Goal: Transaction & Acquisition: Purchase product/service

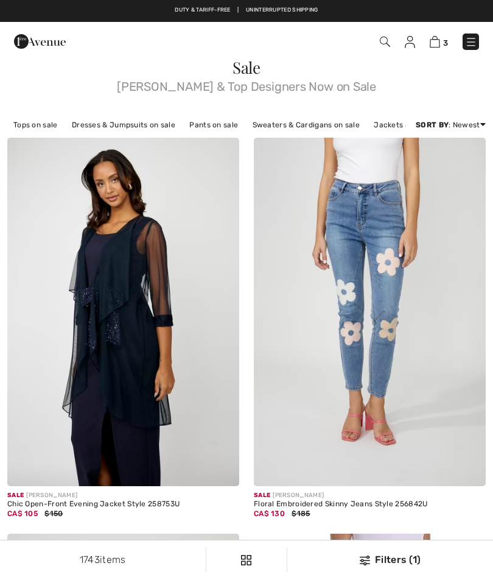
checkbox input "true"
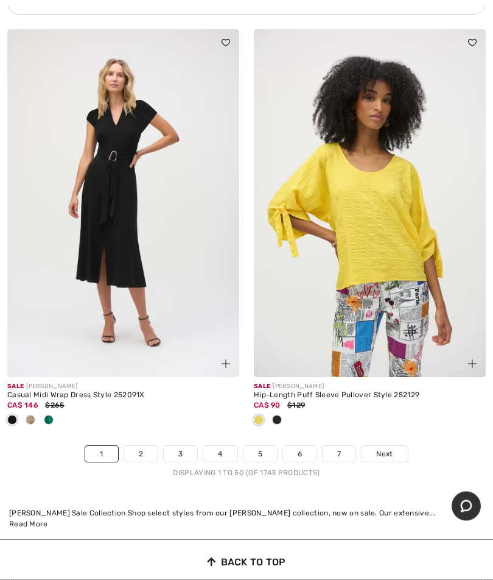
scroll to position [10145, 0]
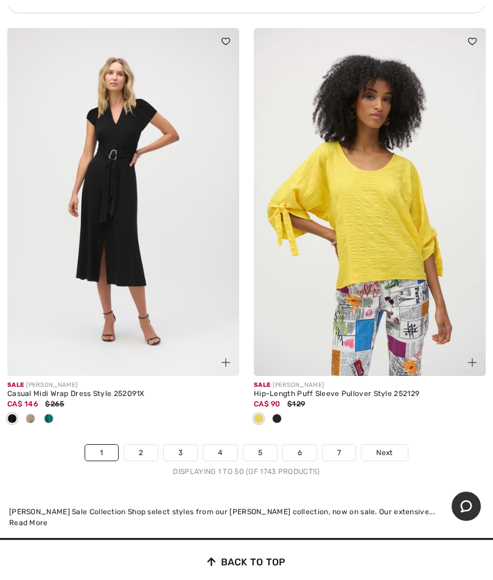
click at [342, 444] on link "7" at bounding box center [339, 452] width 33 height 16
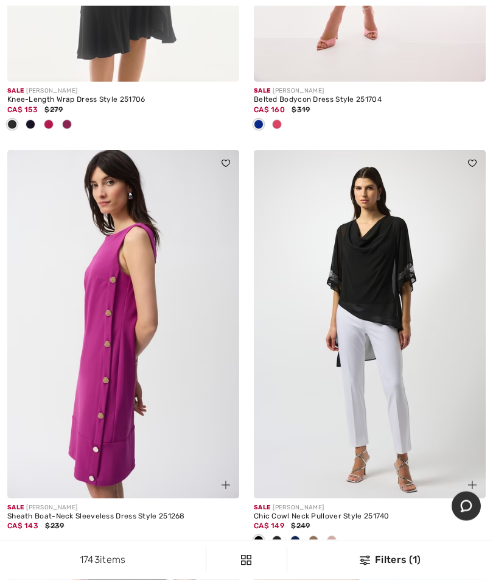
scroll to position [8121, 0]
click at [300, 531] on div at bounding box center [295, 541] width 18 height 20
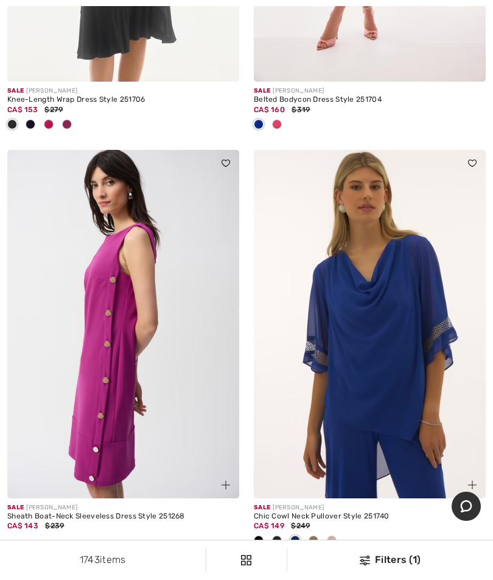
click at [410, 367] on img at bounding box center [370, 324] width 232 height 348
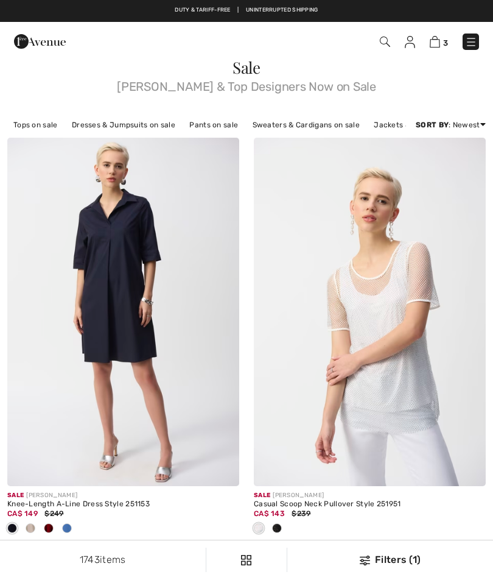
scroll to position [8173, 0]
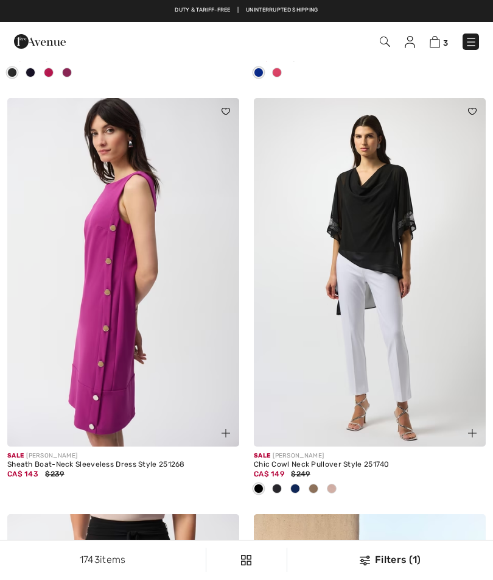
checkbox input "true"
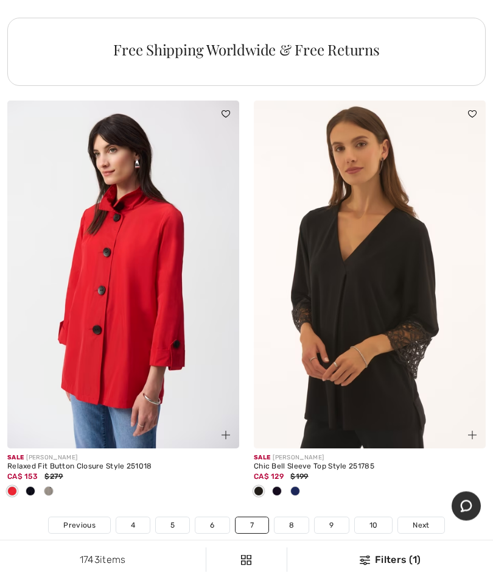
scroll to position [10334, 0]
click at [420, 519] on span "Next" at bounding box center [421, 524] width 16 height 11
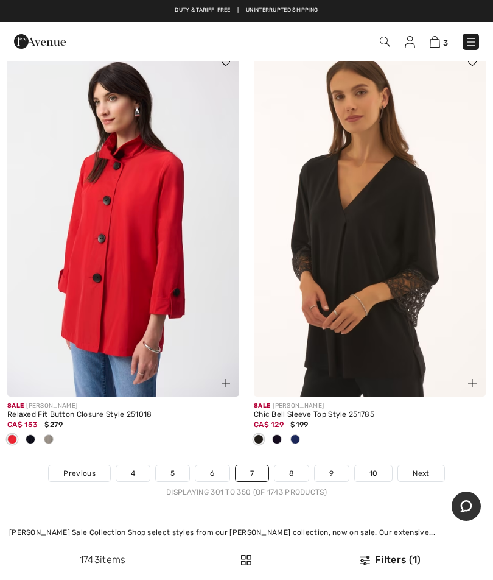
click at [409, 230] on img at bounding box center [370, 223] width 232 height 348
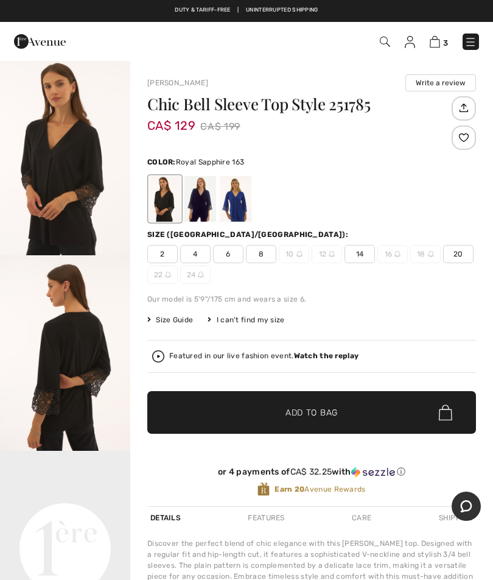
click at [239, 206] on div at bounding box center [236, 199] width 32 height 46
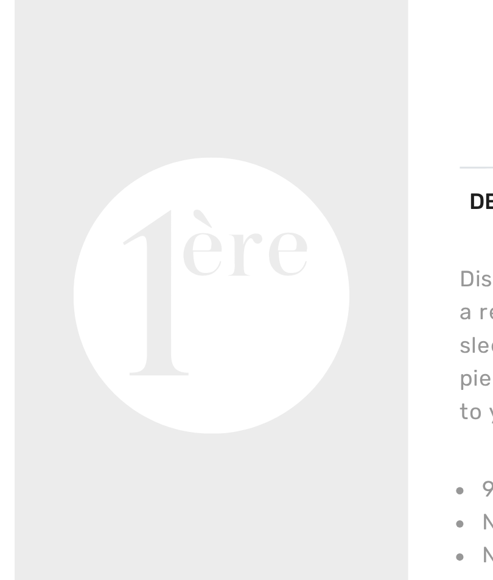
scroll to position [168, 0]
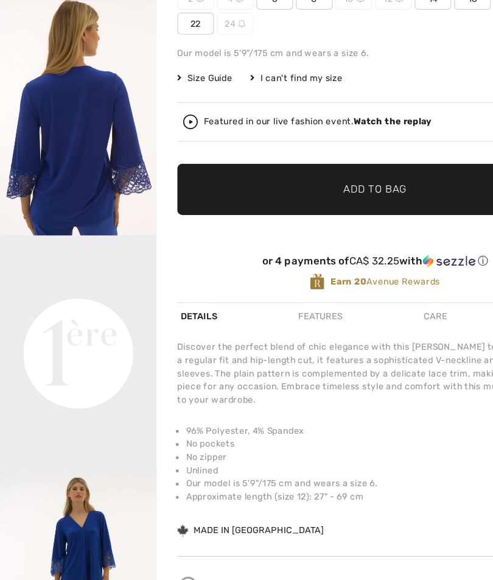
click at [85, 130] on img "2 / 3" at bounding box center [65, 184] width 130 height 195
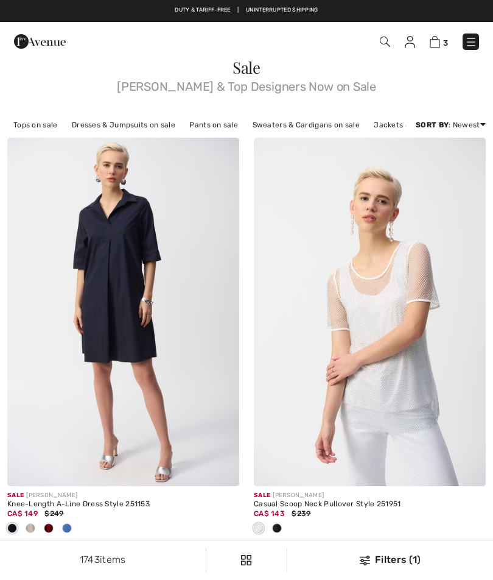
checkbox input "true"
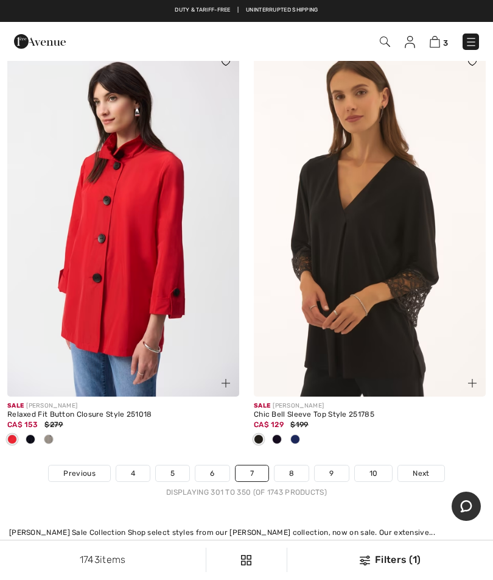
click at [470, 379] on img at bounding box center [472, 383] width 9 height 9
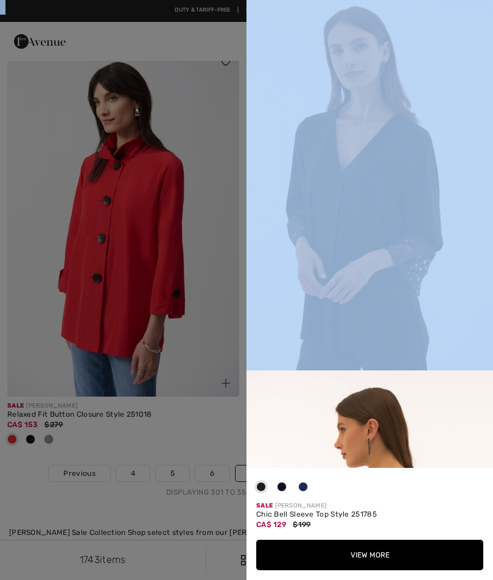
click at [215, 434] on div at bounding box center [246, 290] width 493 height 580
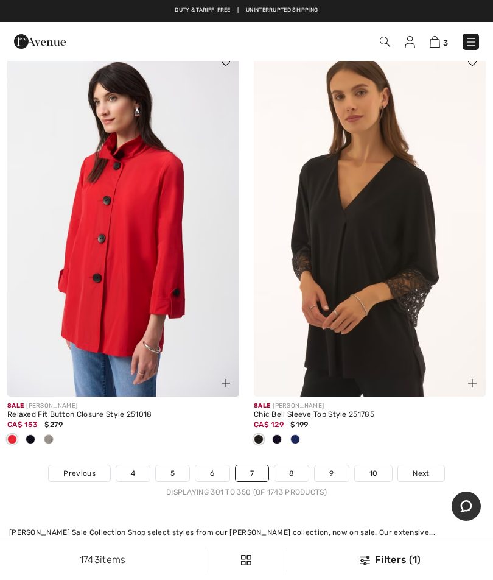
click at [422, 465] on link "Next" at bounding box center [421, 473] width 46 height 16
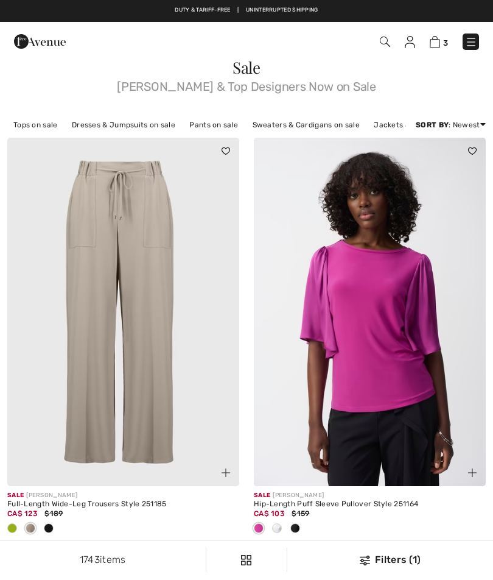
checkbox input "true"
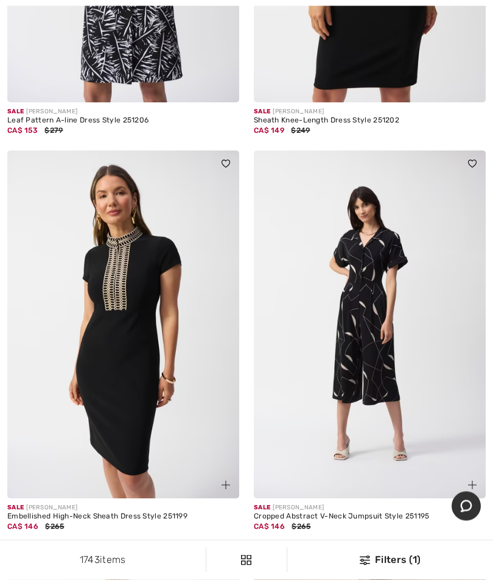
scroll to position [5797, 0]
click at [121, 378] on img at bounding box center [123, 324] width 232 height 348
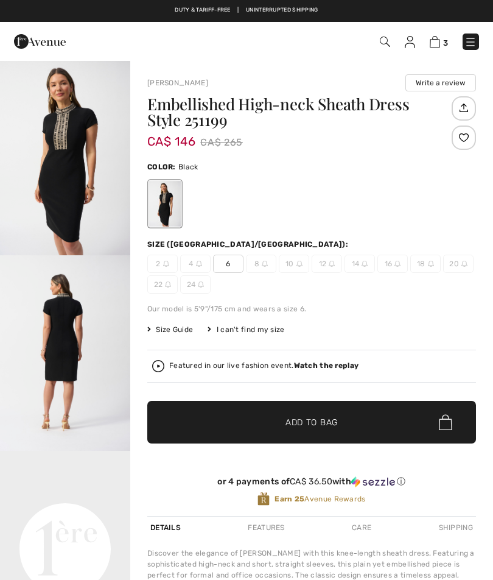
checkbox input "true"
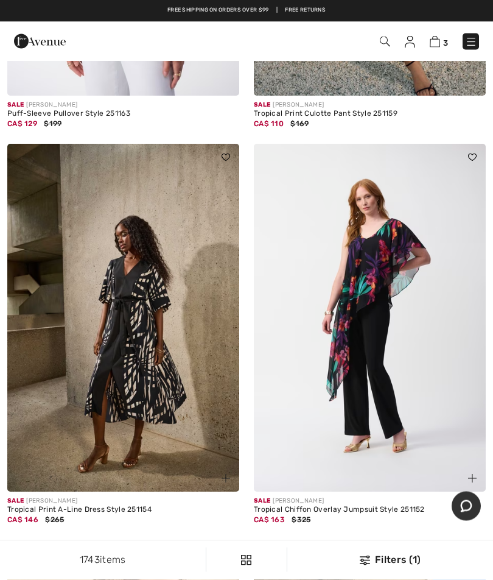
scroll to position [8678, 0]
click at [468, 44] on img at bounding box center [471, 42] width 12 height 12
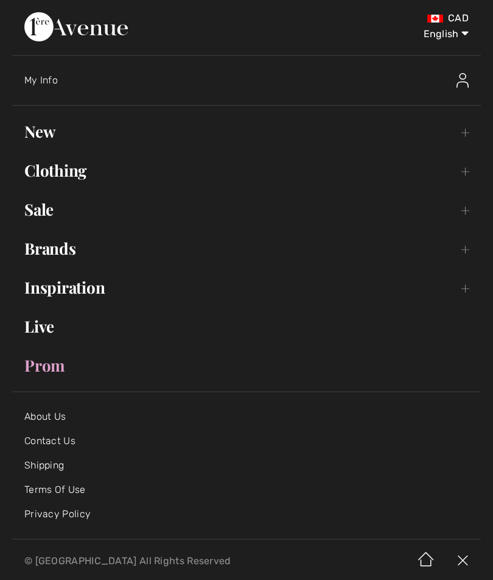
click at [445, 37] on select "English Français" at bounding box center [437, 31] width 63 height 37
select select "/fr/rabais/pg8/"
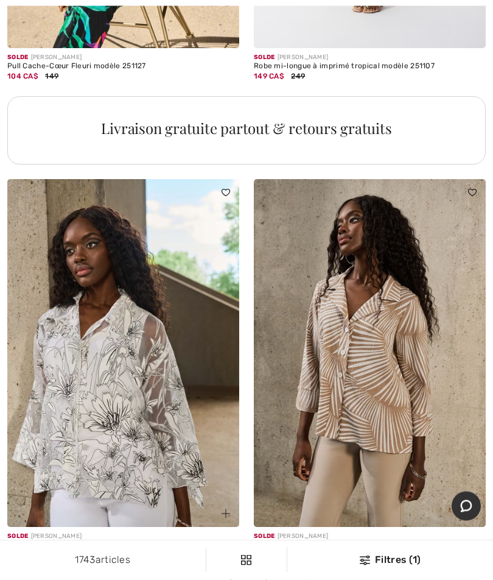
scroll to position [9914, 0]
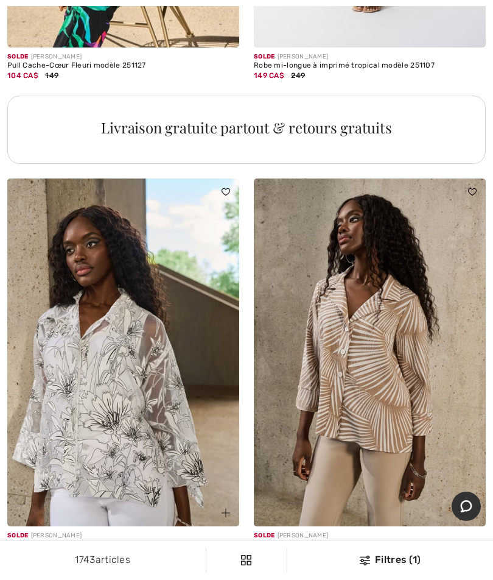
click at [424, 577] on span "Suivant" at bounding box center [425, 582] width 27 height 11
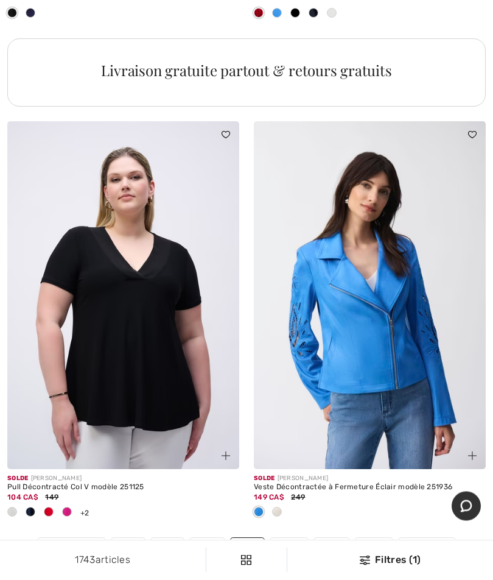
scroll to position [10134, 0]
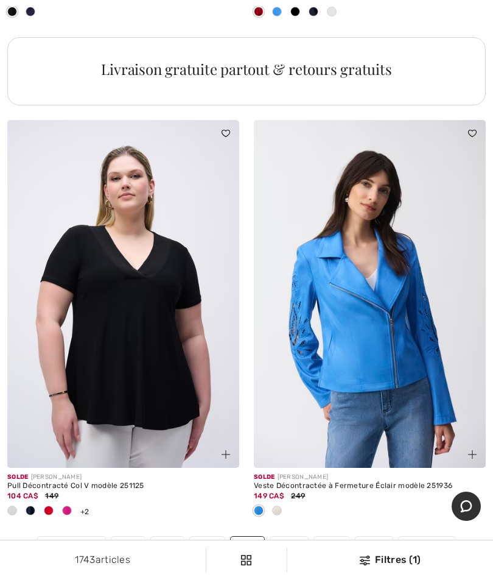
click at [432, 536] on link "Suivant" at bounding box center [427, 544] width 57 height 16
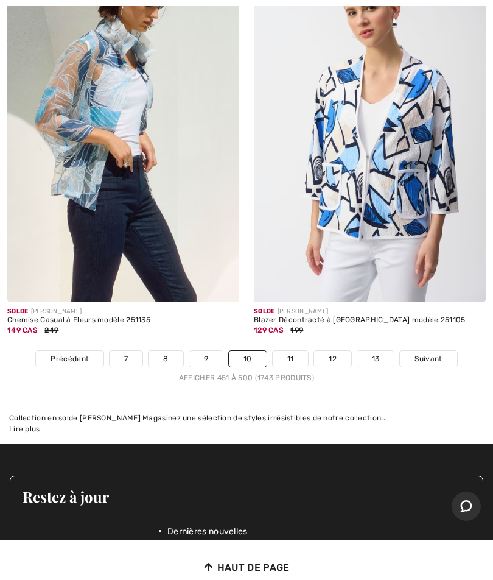
scroll to position [10497, 0]
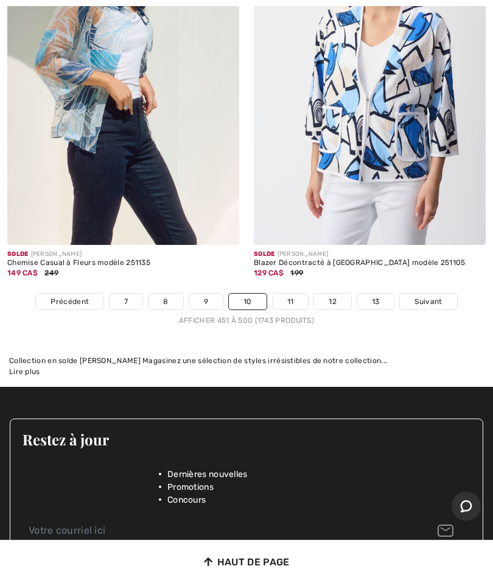
click at [437, 293] on link "Suivant" at bounding box center [428, 301] width 57 height 16
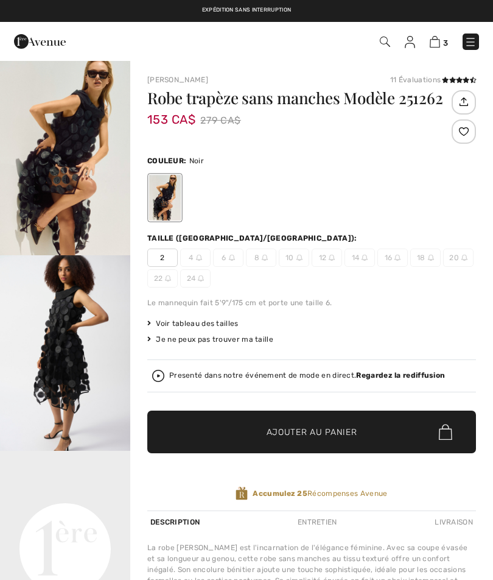
checkbox input "true"
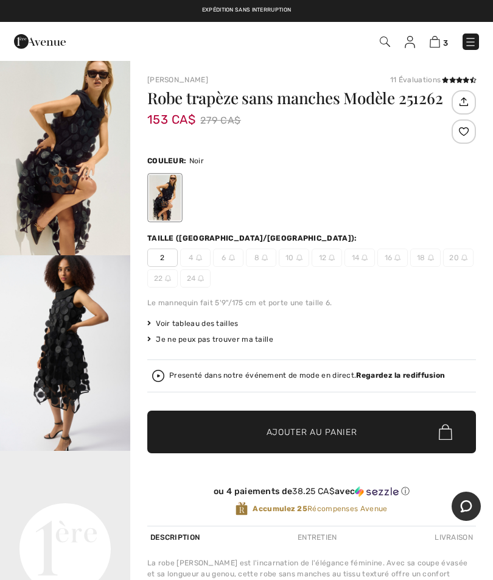
click at [60, 123] on img "1 / 6" at bounding box center [65, 157] width 130 height 195
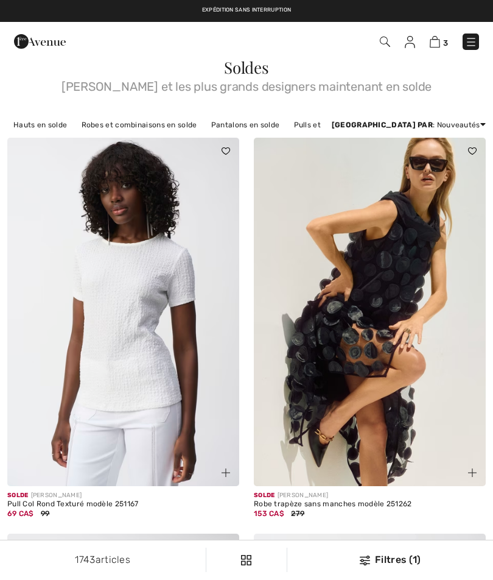
checkbox input "true"
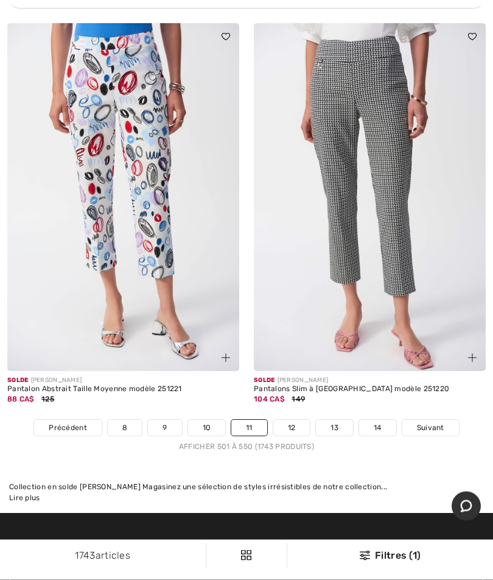
scroll to position [10089, 0]
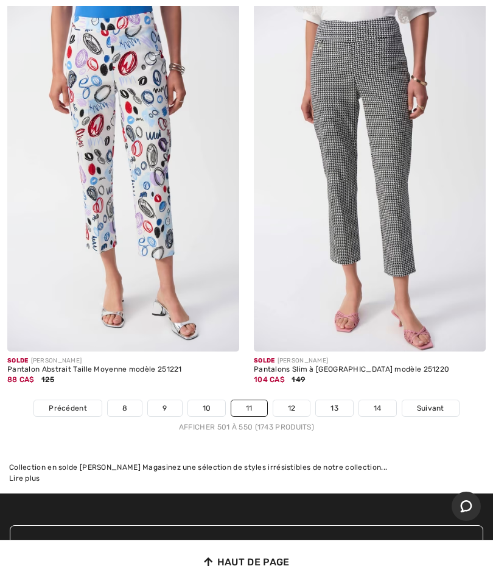
click at [434, 402] on span "Suivant" at bounding box center [430, 407] width 27 height 11
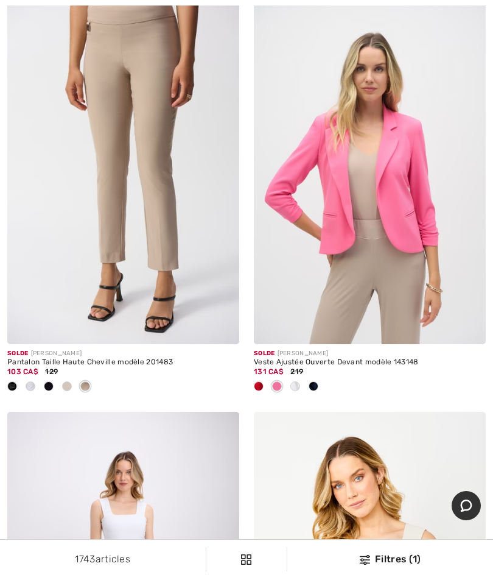
scroll to position [7994, 0]
click at [170, 107] on img at bounding box center [123, 170] width 232 height 348
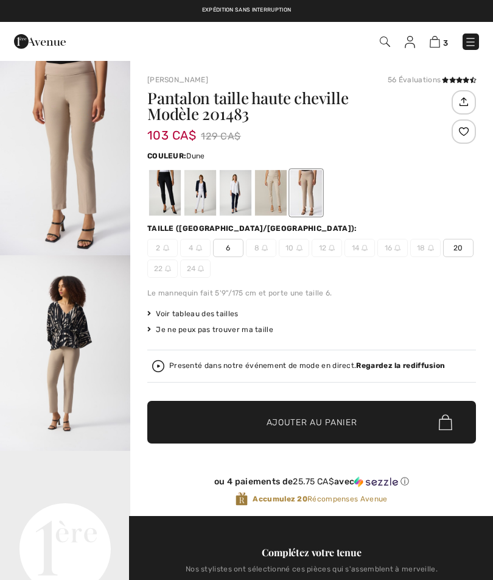
checkbox input "true"
click at [314, 198] on div at bounding box center [306, 193] width 32 height 46
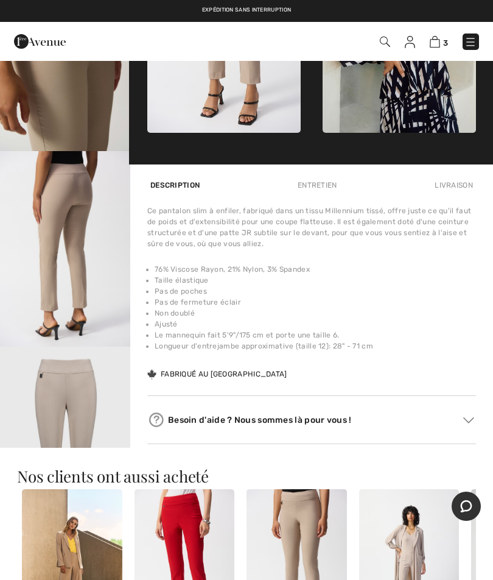
scroll to position [669, 0]
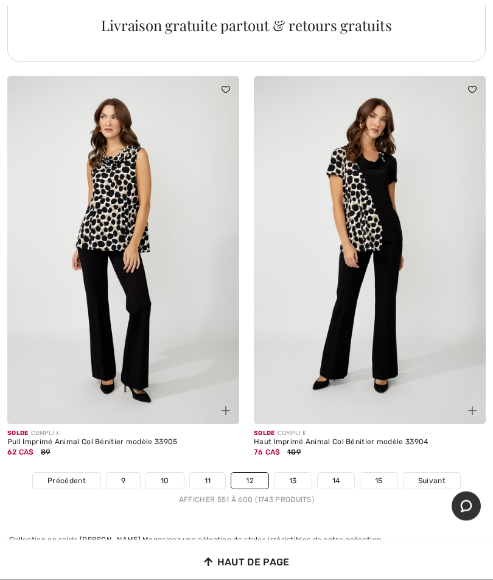
scroll to position [10077, 0]
click at [438, 475] on span "Suivant" at bounding box center [431, 480] width 27 height 11
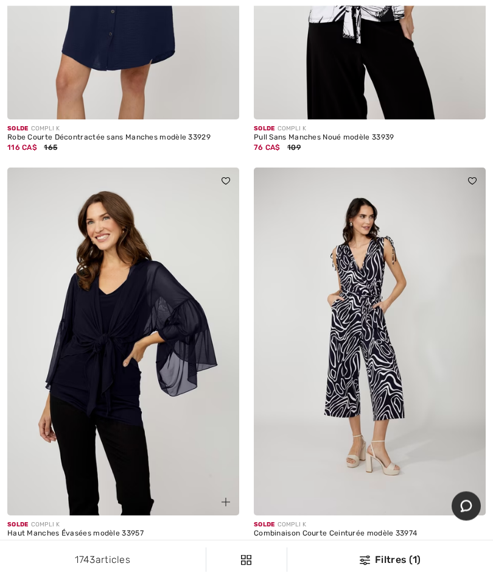
scroll to position [1178, 0]
click at [112, 392] on img at bounding box center [123, 341] width 232 height 348
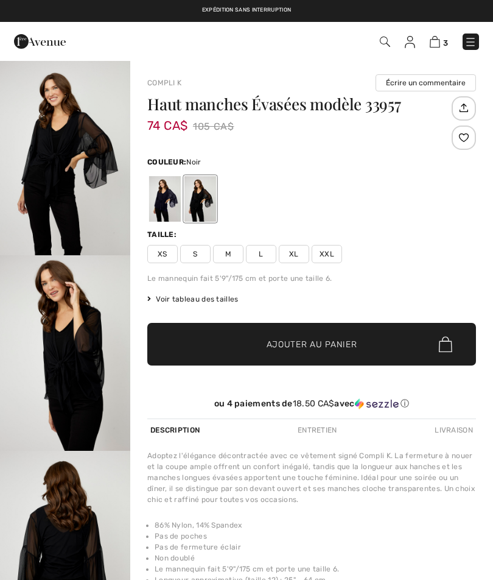
checkbox input "true"
click at [163, 203] on div at bounding box center [165, 199] width 32 height 46
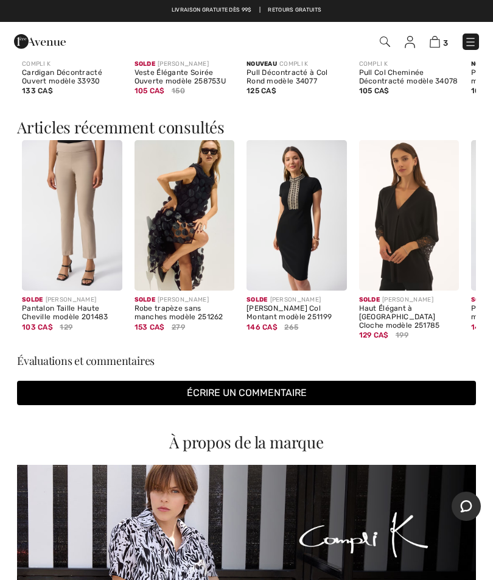
scroll to position [1056, 0]
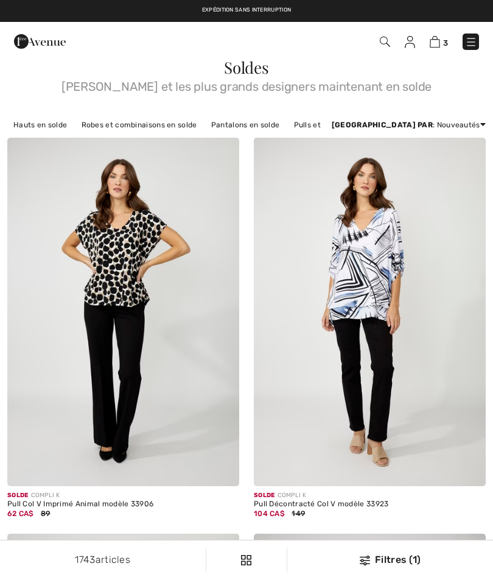
scroll to position [1229, 0]
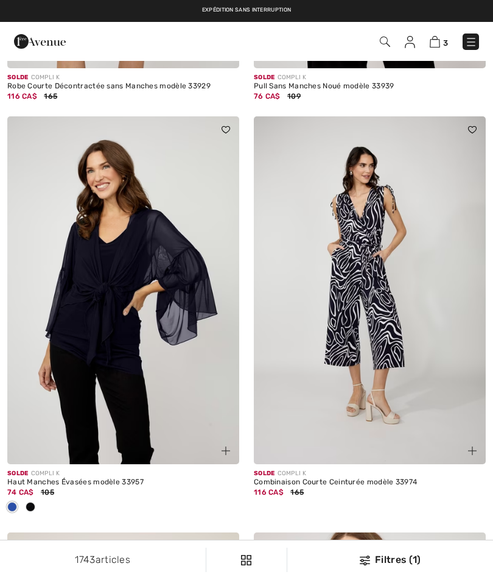
checkbox input "true"
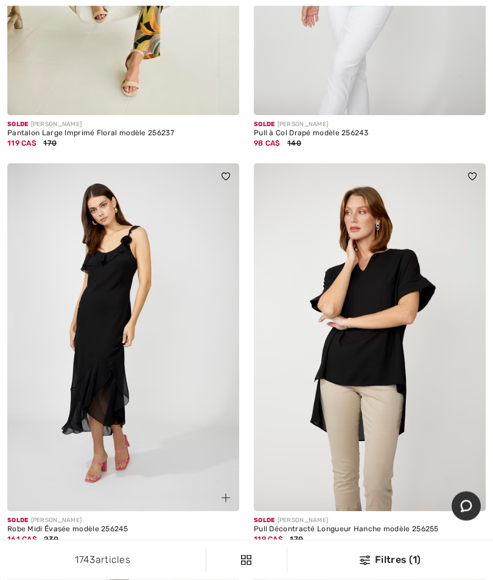
scroll to position [3285, 0]
click at [399, 369] on img at bounding box center [370, 337] width 232 height 348
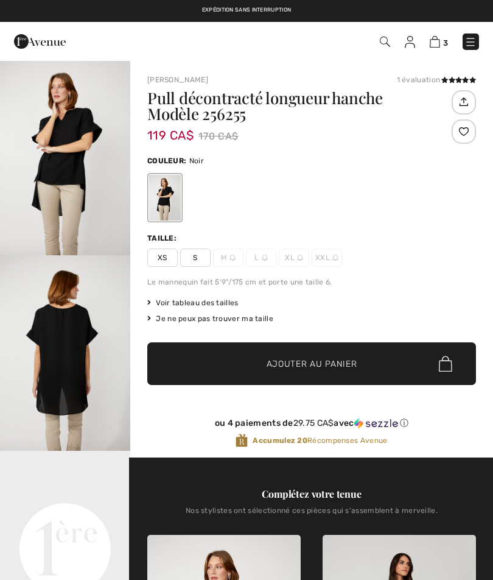
checkbox input "true"
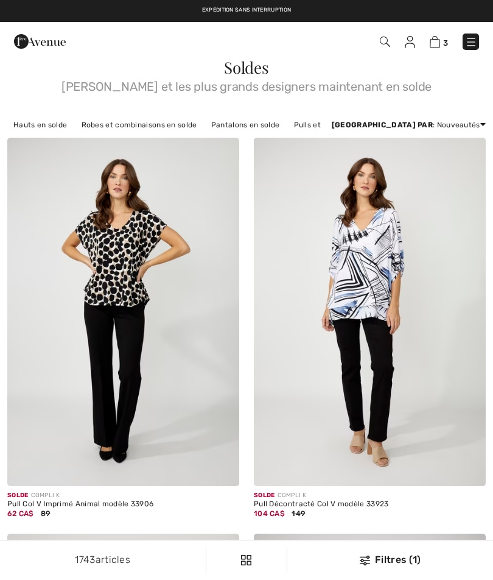
scroll to position [3337, 0]
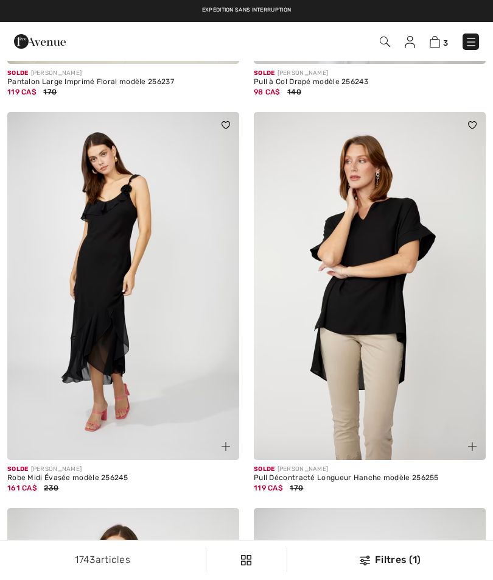
checkbox input "true"
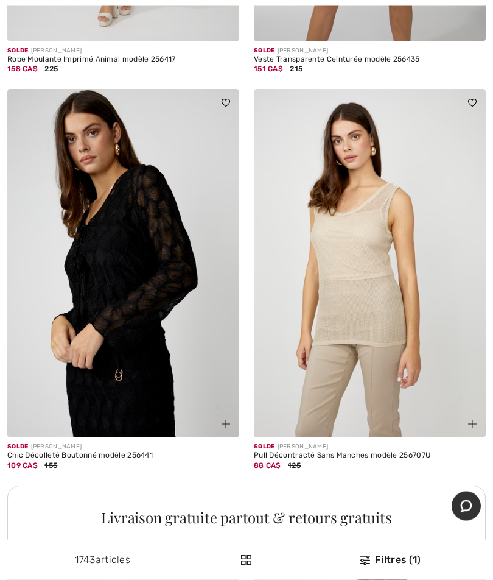
scroll to position [7026, 0]
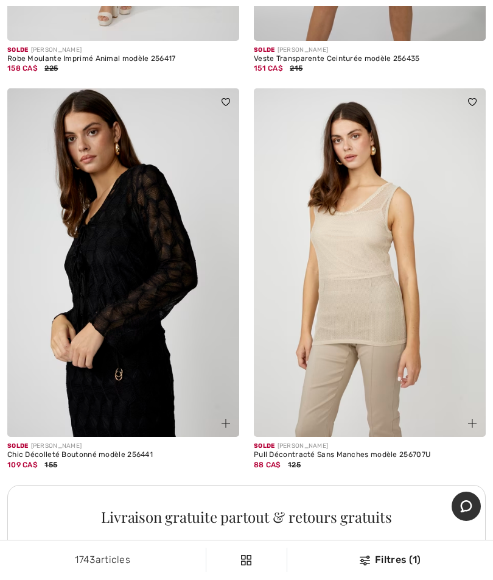
click at [160, 275] on img at bounding box center [123, 262] width 232 height 348
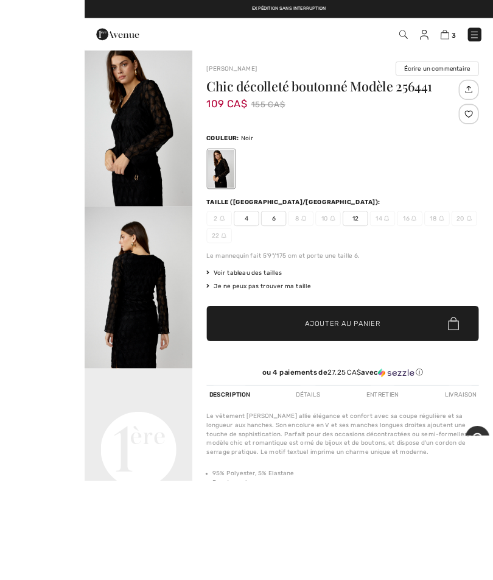
scroll to position [167, 0]
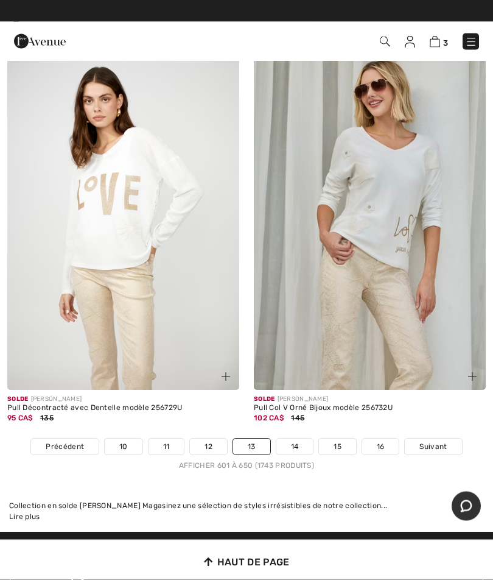
scroll to position [10031, 0]
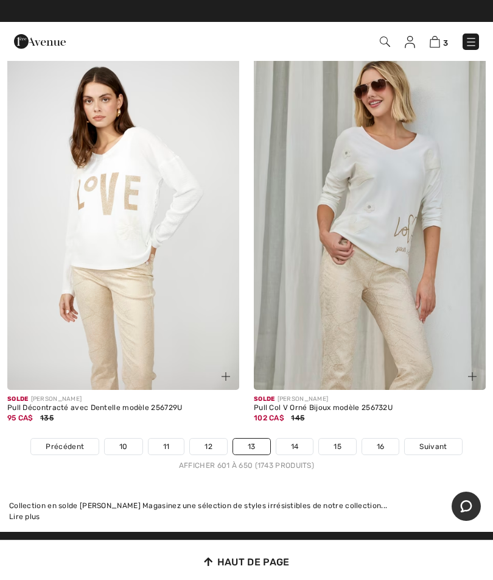
click at [396, 217] on img at bounding box center [370, 216] width 232 height 348
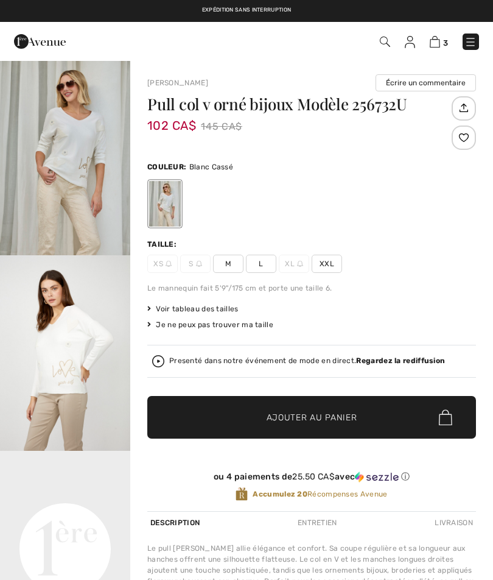
checkbox input "true"
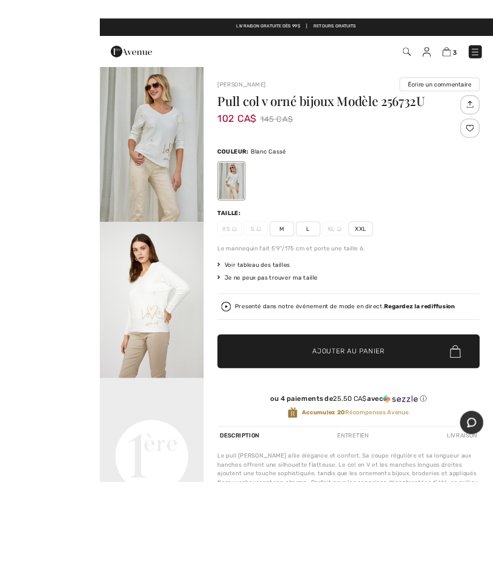
scroll to position [137, 0]
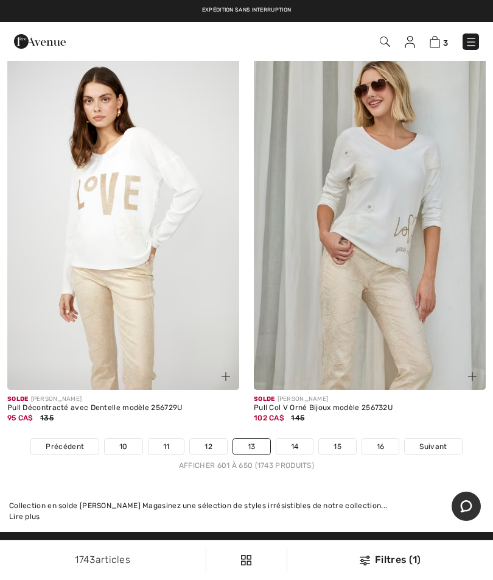
click at [434, 438] on link "Suivant" at bounding box center [433, 446] width 57 height 16
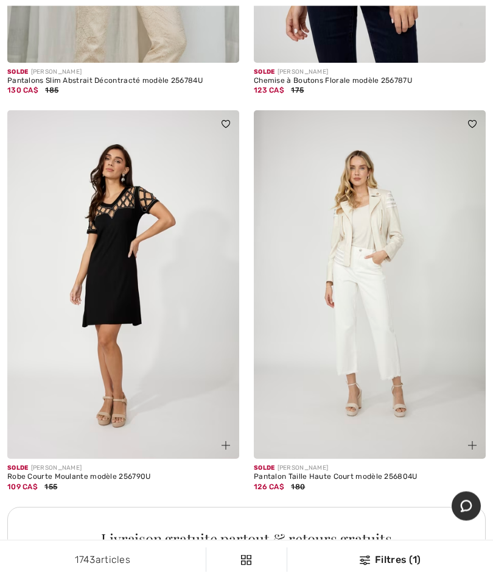
scroll to position [2007, 0]
click at [136, 265] on img at bounding box center [123, 284] width 232 height 348
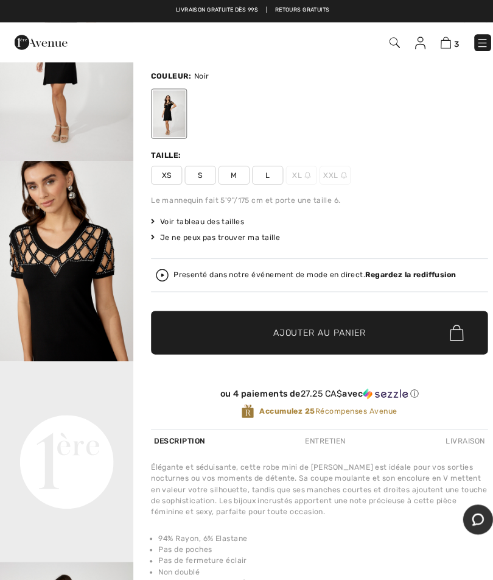
scroll to position [38, 0]
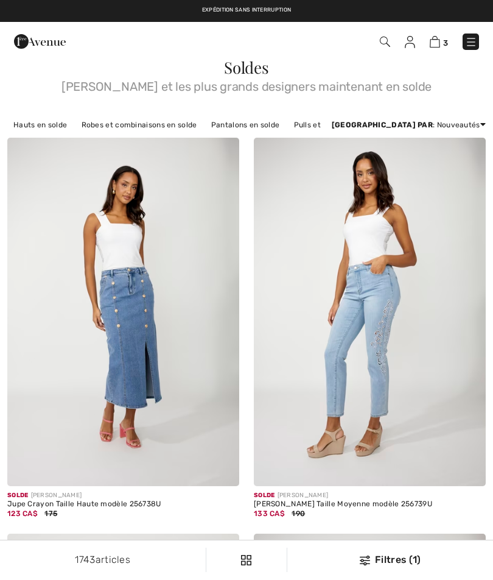
checkbox input "true"
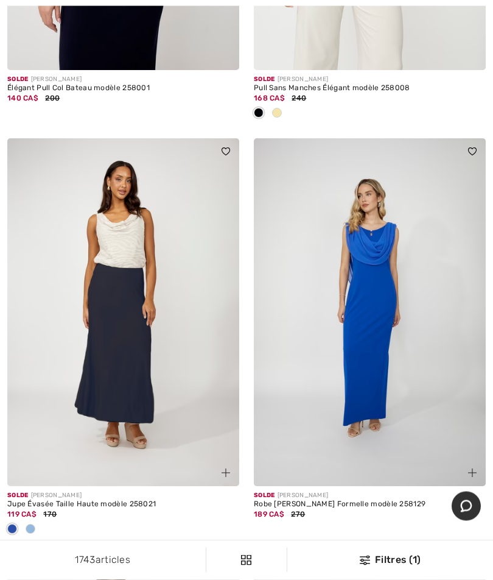
scroll to position [5729, 0]
click at [132, 359] on img at bounding box center [123, 312] width 232 height 348
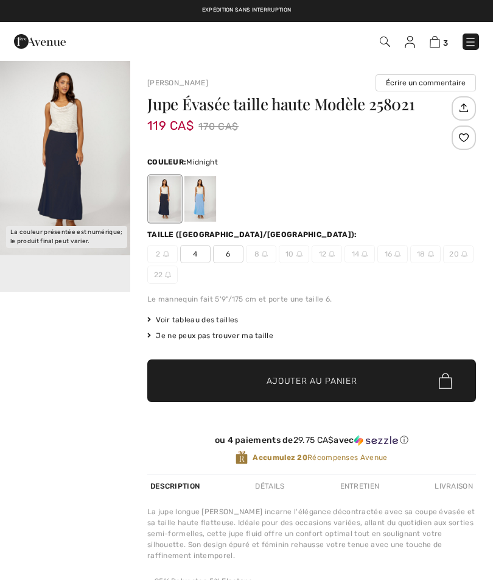
checkbox input "true"
click at [208, 199] on div at bounding box center [200, 199] width 32 height 46
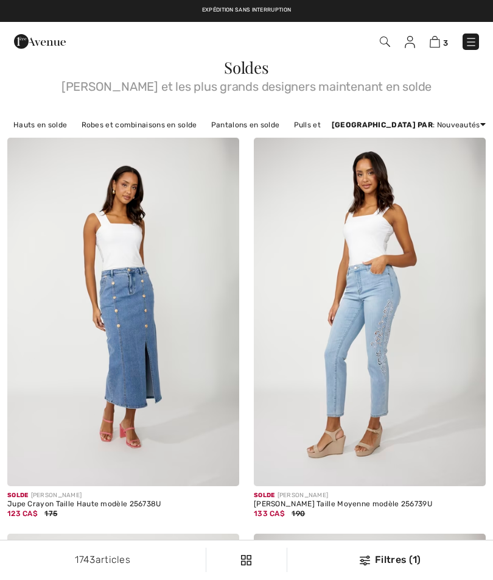
scroll to position [5780, 0]
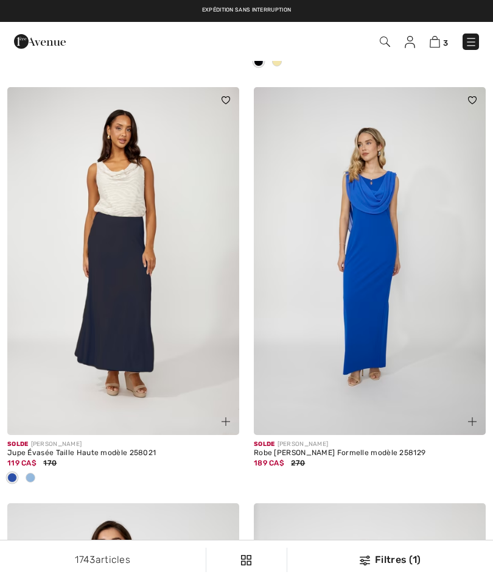
checkbox input "true"
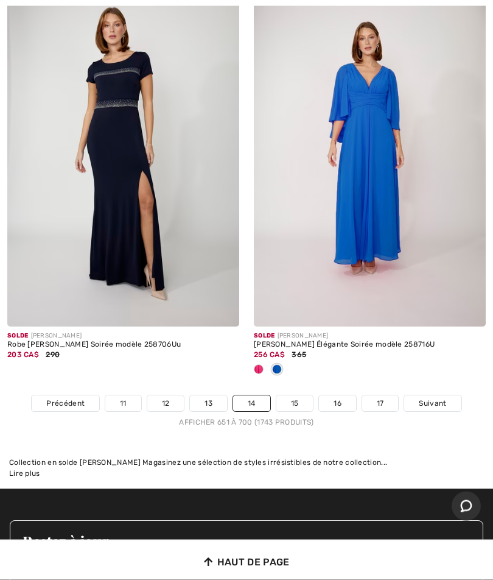
scroll to position [10054, 0]
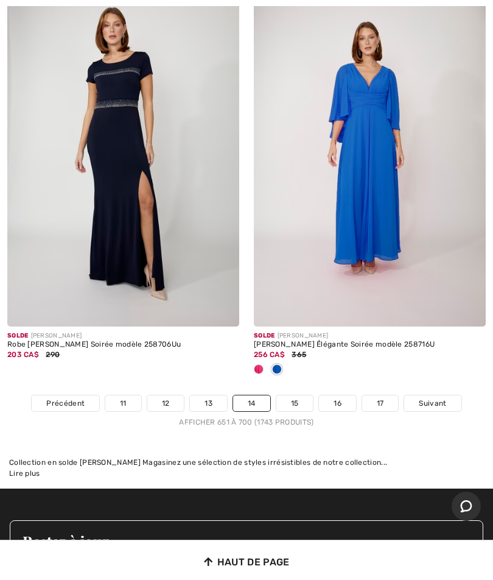
click at [438, 398] on span "Suivant" at bounding box center [432, 403] width 27 height 11
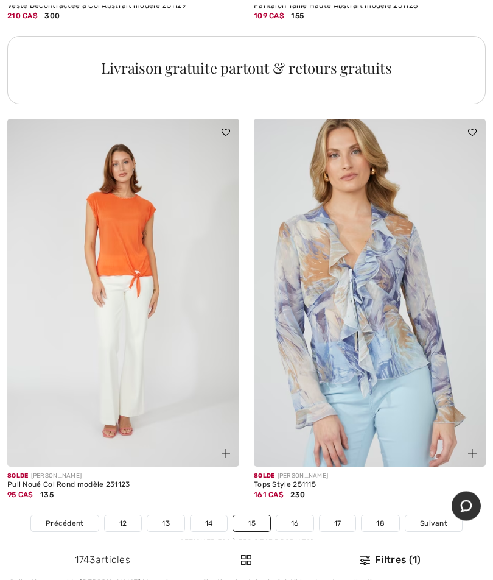
scroll to position [9974, 0]
click at [433, 518] on span "Suivant" at bounding box center [433, 523] width 27 height 11
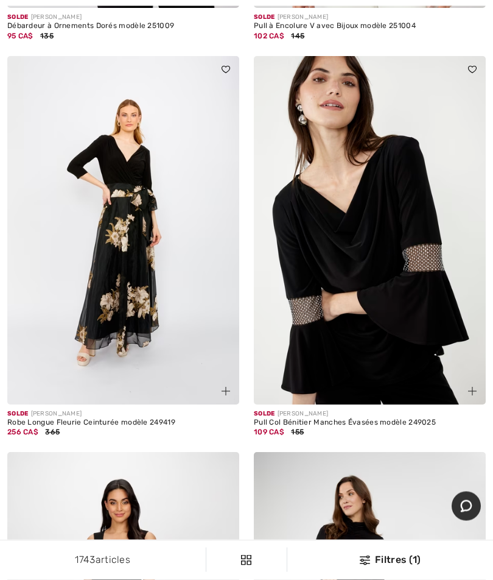
scroll to position [1665, 0]
click at [427, 301] on img at bounding box center [370, 230] width 232 height 348
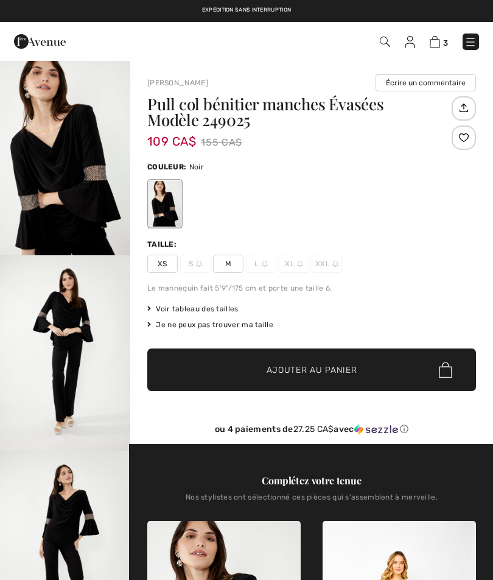
checkbox input "true"
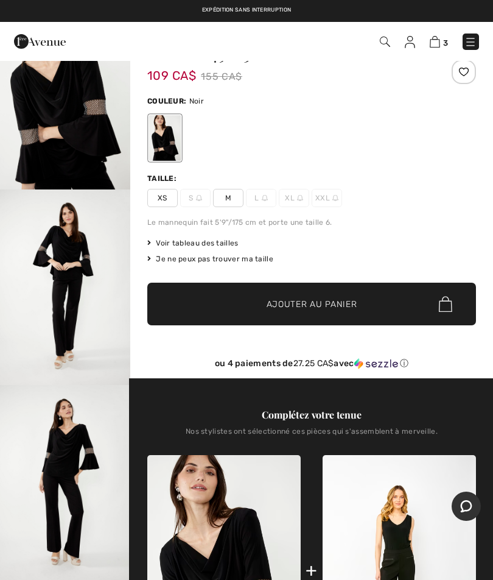
scroll to position [68, 0]
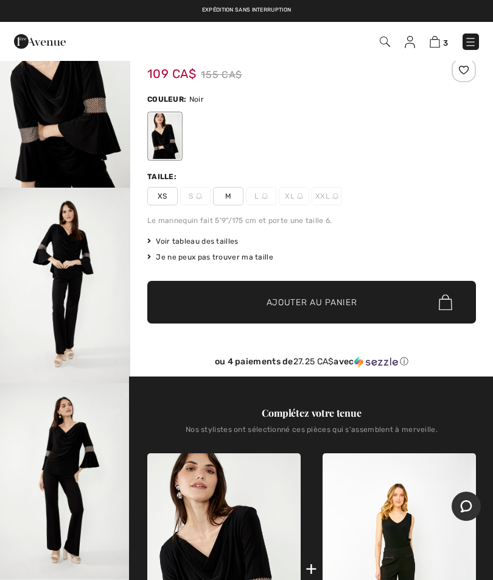
click at [94, 254] on img "2 / 4" at bounding box center [65, 285] width 130 height 195
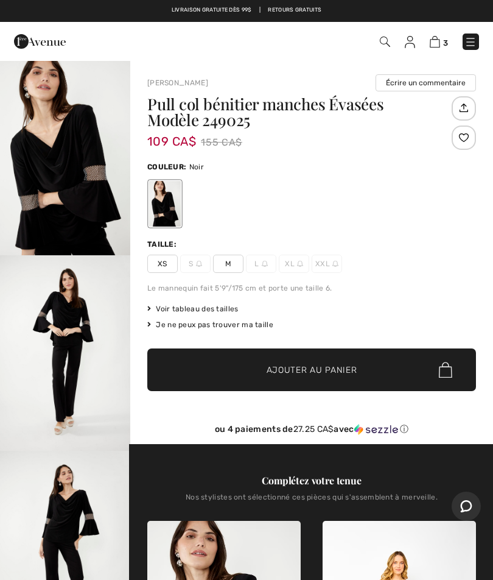
click at [229, 256] on span "M" at bounding box center [228, 264] width 30 height 18
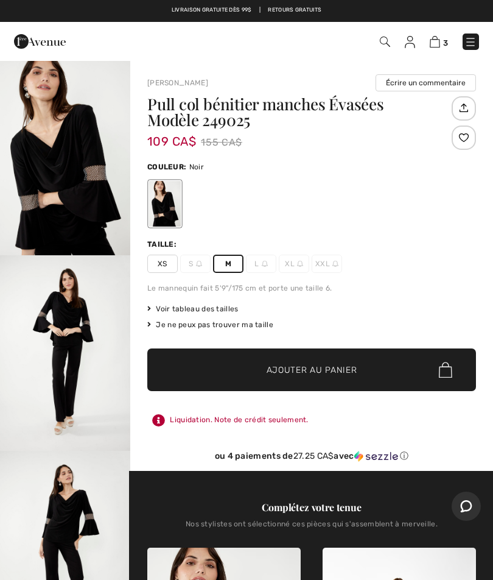
click at [326, 370] on span "Ajouter au panier" at bounding box center [312, 369] width 91 height 13
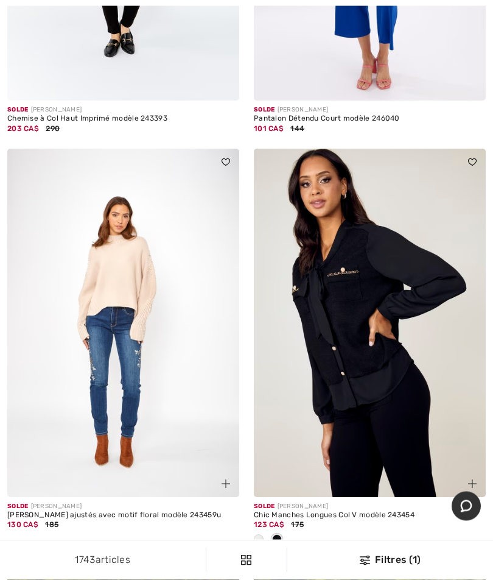
scroll to position [4072, 0]
click at [414, 357] on img at bounding box center [370, 323] width 232 height 348
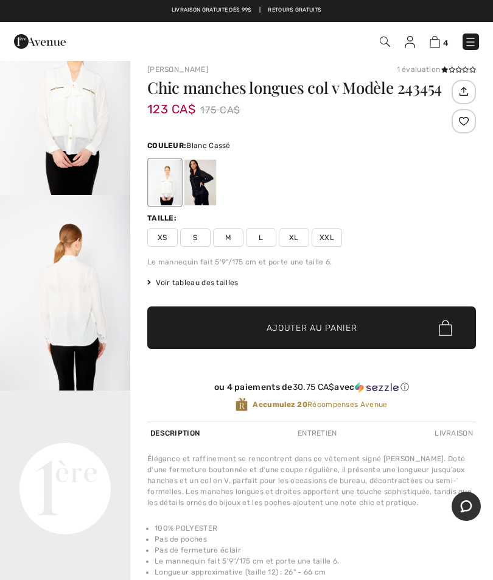
scroll to position [53, 0]
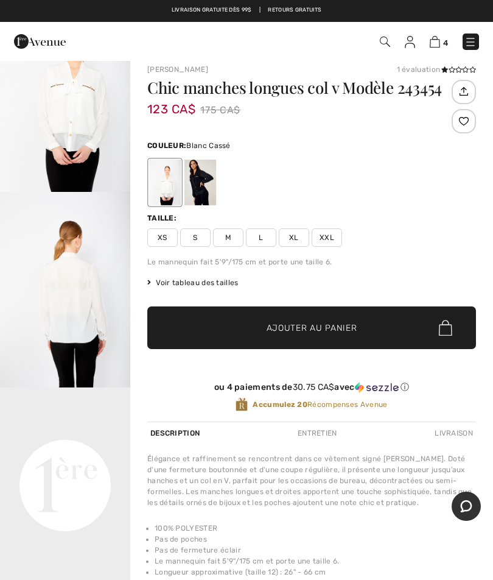
click at [104, 452] on video "Your browser does not support the video tag." at bounding box center [65, 419] width 130 height 65
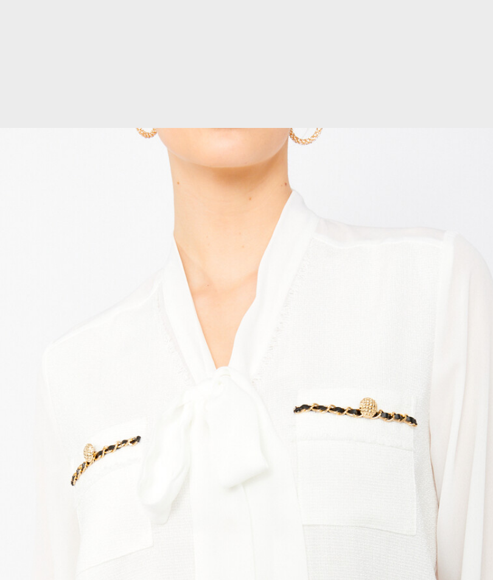
scroll to position [139, 0]
